Goal: Complete application form

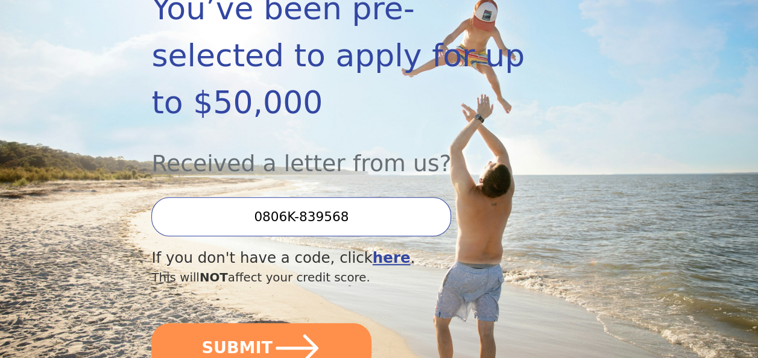
scroll to position [250, 0]
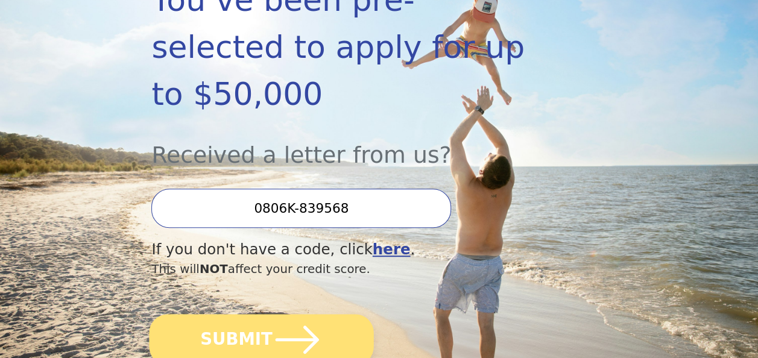
click at [296, 315] on icon "submit" at bounding box center [298, 340] width 50 height 50
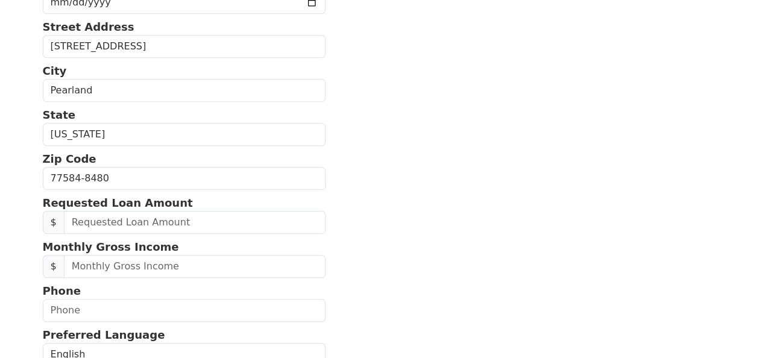
scroll to position [311, 0]
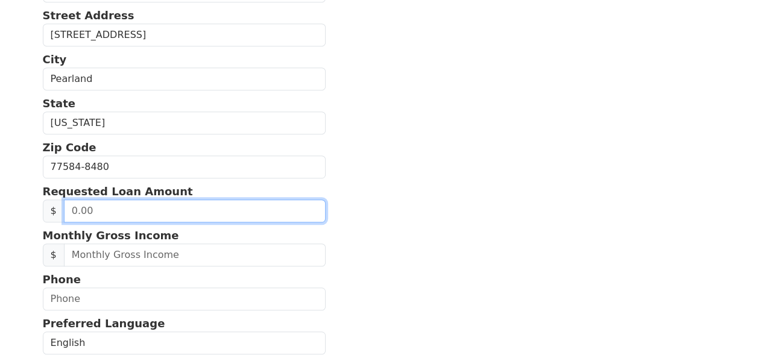
click at [206, 208] on input "text" at bounding box center [195, 211] width 262 height 23
type input "20,000.00"
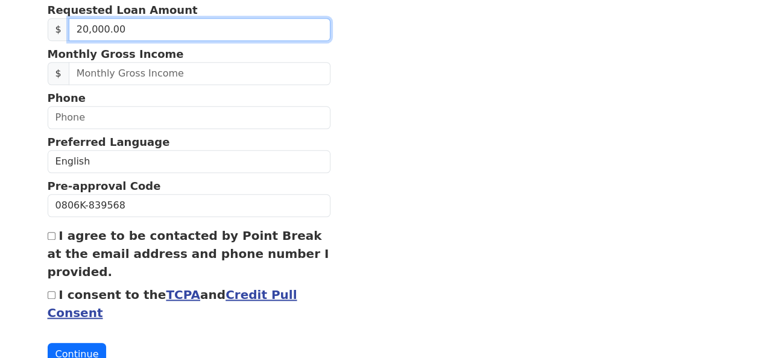
scroll to position [502, 0]
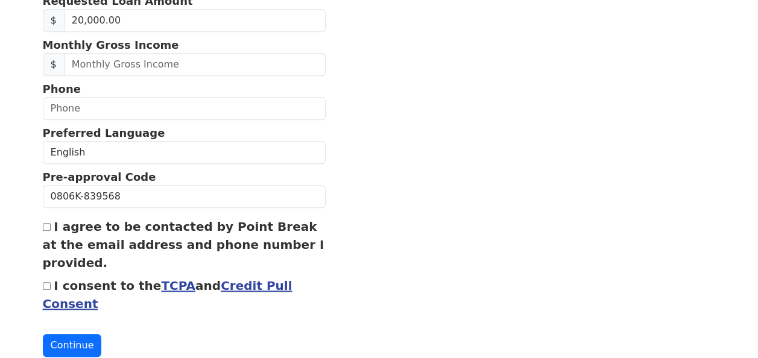
click at [216, 279] on link "Credit Pull Consent" at bounding box center [168, 295] width 250 height 33
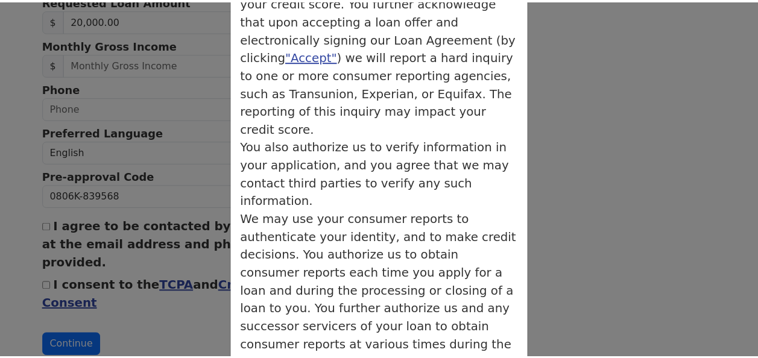
scroll to position [319, 0]
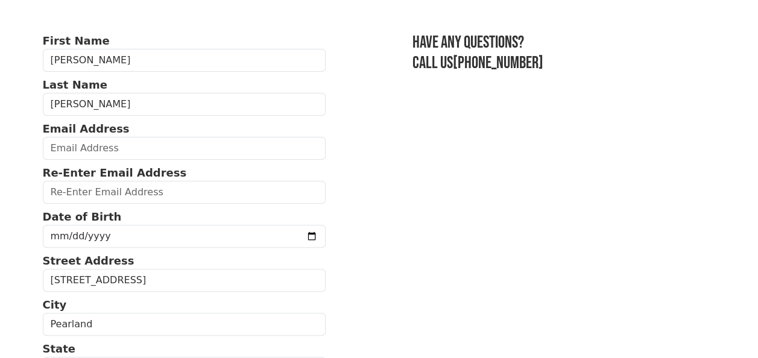
scroll to position [0, 0]
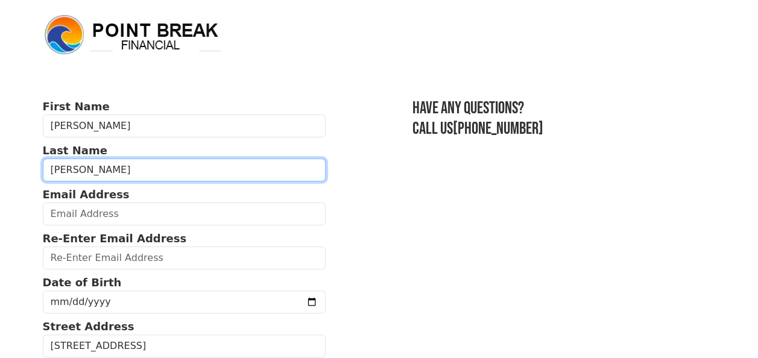
click at [294, 175] on input "[PERSON_NAME]" at bounding box center [185, 170] width 284 height 23
